Goal: Task Accomplishment & Management: Use online tool/utility

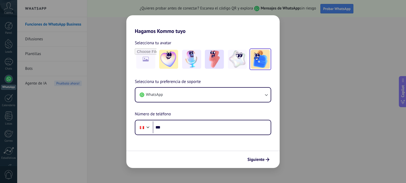
click at [260, 68] on img at bounding box center [260, 59] width 19 height 19
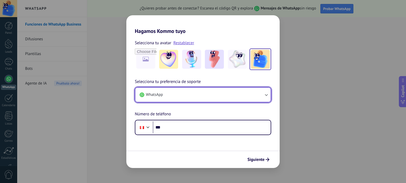
click at [258, 96] on button "WhatsApp" at bounding box center [202, 95] width 135 height 14
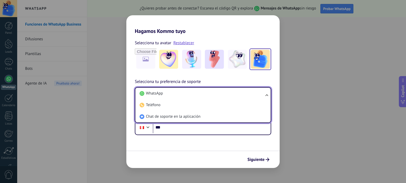
click at [258, 96] on li "WhatsApp" at bounding box center [201, 94] width 129 height 12
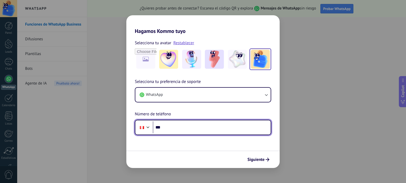
click at [203, 124] on input "***" at bounding box center [212, 128] width 118 height 12
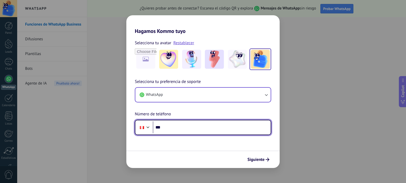
paste input "**********"
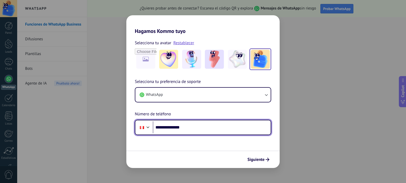
click at [180, 129] on input "**********" at bounding box center [212, 128] width 118 height 12
type input "**********"
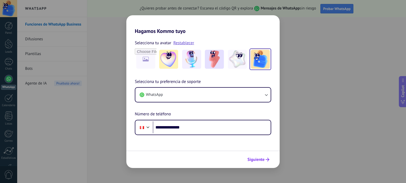
click at [260, 156] on button "Siguiente" at bounding box center [258, 160] width 27 height 9
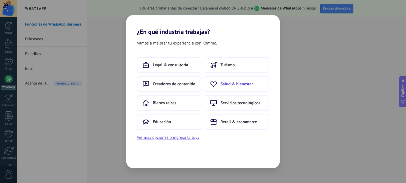
click at [252, 89] on button "Salud & bienestar" at bounding box center [236, 84] width 64 height 16
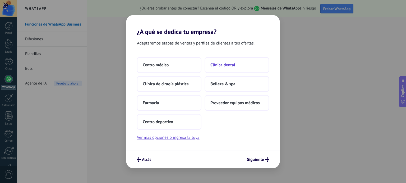
click at [232, 64] on span "Clínica dental" at bounding box center [222, 65] width 25 height 5
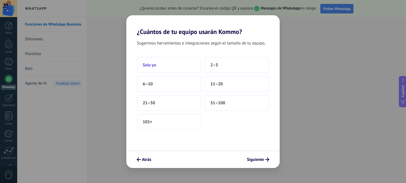
click at [190, 64] on button "Solo yo" at bounding box center [169, 65] width 64 height 16
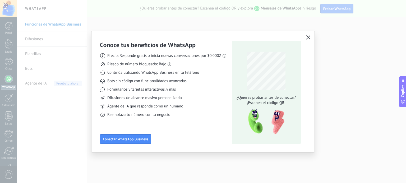
click at [306, 37] on icon "button" at bounding box center [308, 37] width 4 height 4
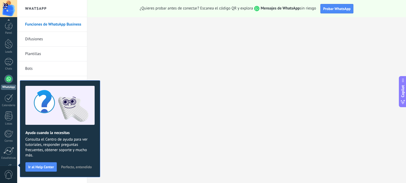
scroll to position [36, 0]
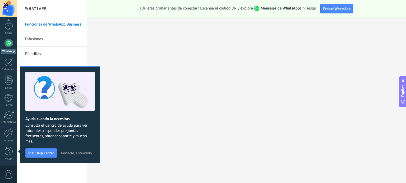
click at [4, 42] on link "WhatsApp" at bounding box center [8, 46] width 17 height 15
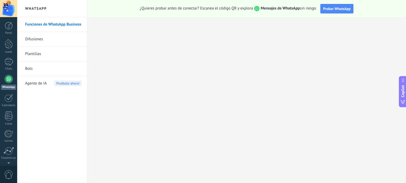
click at [42, 84] on span "Agente de IA" at bounding box center [36, 83] width 22 height 15
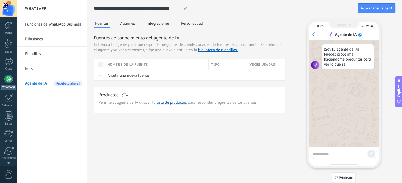
click at [331, 155] on textarea at bounding box center [340, 153] width 54 height 7
type textarea "****"
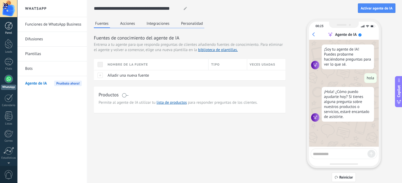
click at [10, 28] on div at bounding box center [9, 26] width 8 height 8
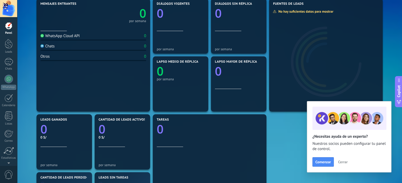
scroll to position [106, 0]
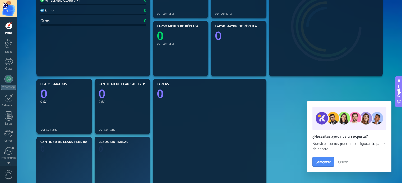
click at [346, 162] on span "Cerrar" at bounding box center [343, 163] width 10 height 4
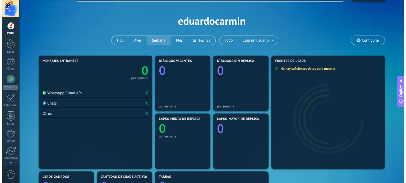
scroll to position [0, 0]
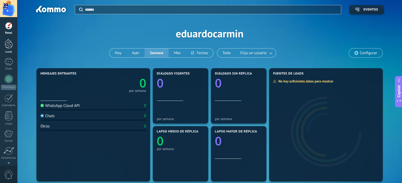
click at [5, 41] on div at bounding box center [9, 44] width 8 height 10
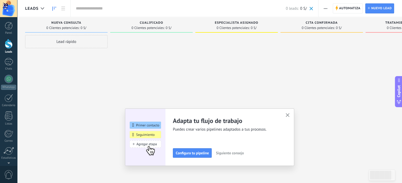
click at [289, 115] on use "button" at bounding box center [287, 116] width 4 height 4
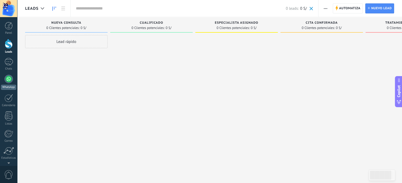
click at [5, 79] on div at bounding box center [8, 79] width 8 height 8
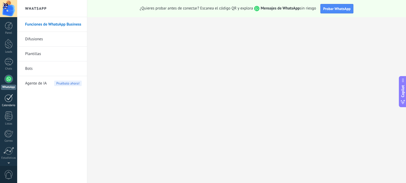
click at [5, 97] on div at bounding box center [8, 98] width 8 height 8
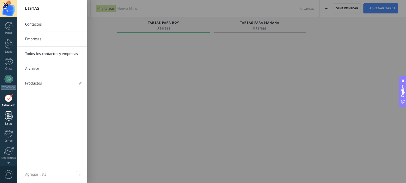
click at [10, 117] on div at bounding box center [9, 116] width 8 height 9
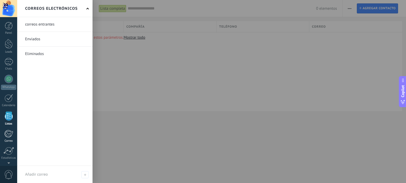
click at [8, 132] on div at bounding box center [8, 134] width 9 height 8
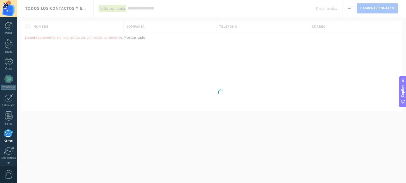
scroll to position [36, 0]
